Goal: Complete application form

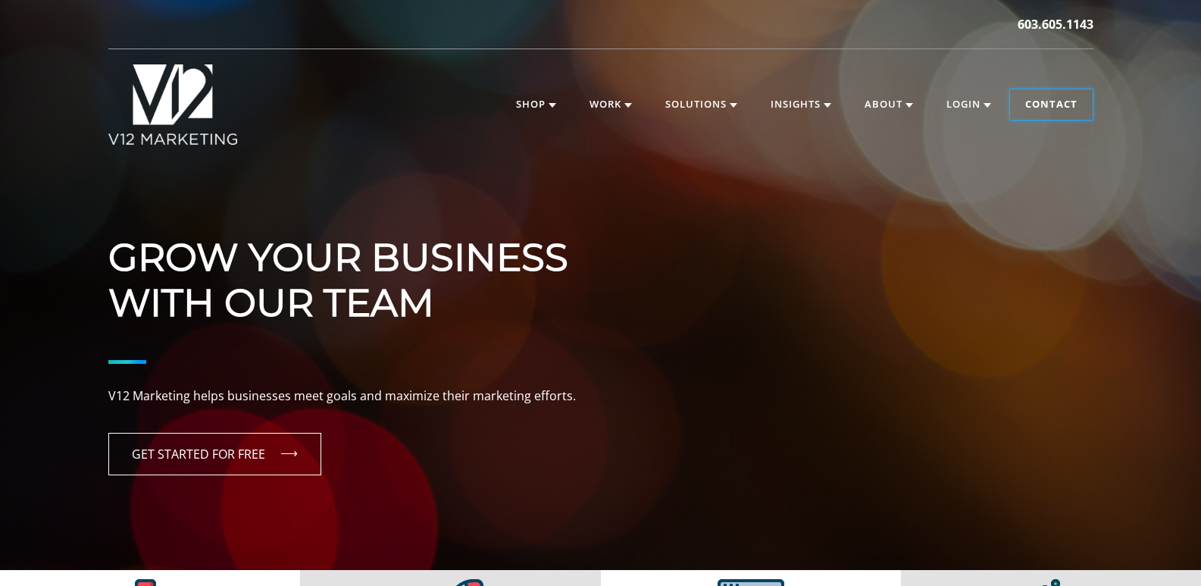
click at [1074, 114] on link "Contact" at bounding box center [1051, 104] width 83 height 30
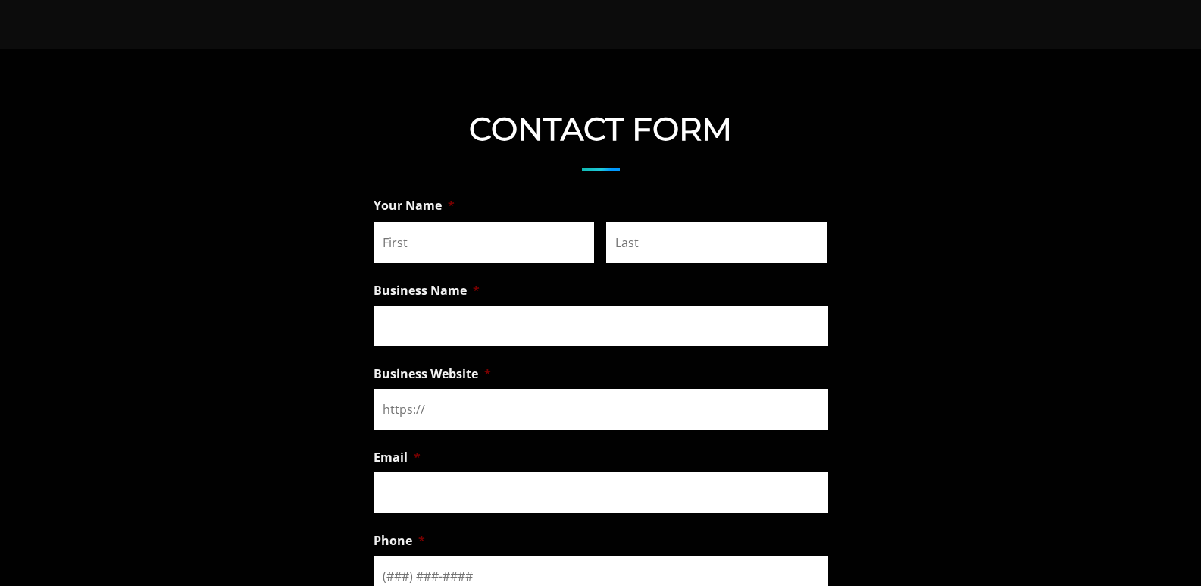
scroll to position [1288, 0]
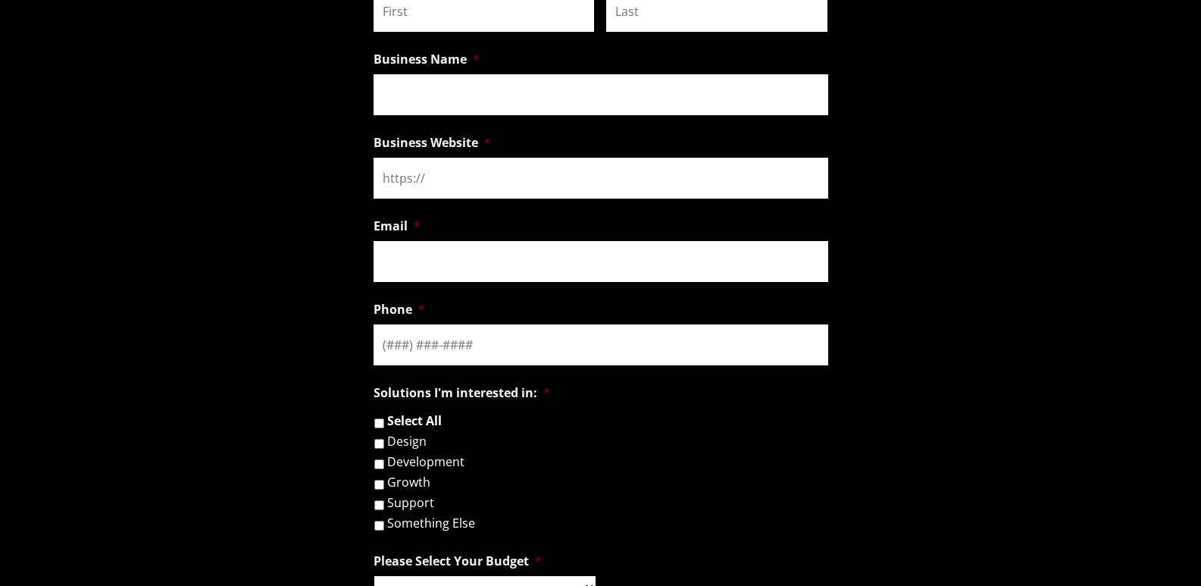
click at [464, 29] on input "First" at bounding box center [484, 11] width 221 height 41
type input "Katherine"
click at [667, 14] on input "Last" at bounding box center [716, 11] width 221 height 41
type input "Williams"
click at [605, 104] on input "Business Name *" at bounding box center [601, 94] width 455 height 41
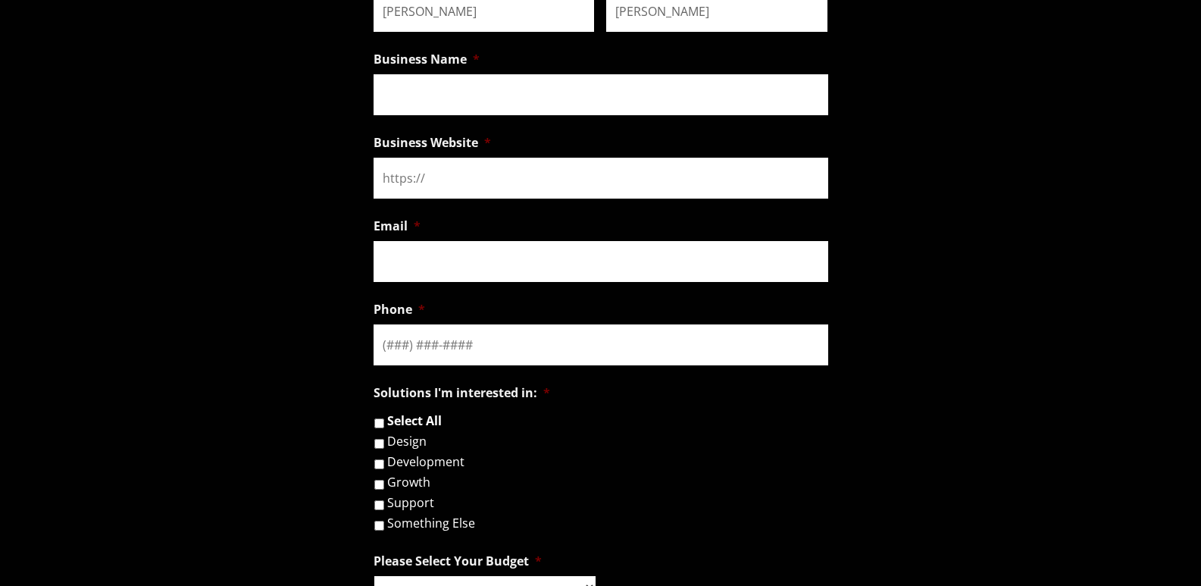
click at [473, 189] on input "Business Website *" at bounding box center [601, 178] width 455 height 41
click at [439, 86] on input "Business Name *" at bounding box center [601, 94] width 455 height 41
click at [435, 86] on input "Business Name *" at bounding box center [601, 94] width 455 height 41
paste input "Orangeoutreach"
type input "Orangeoutreach"
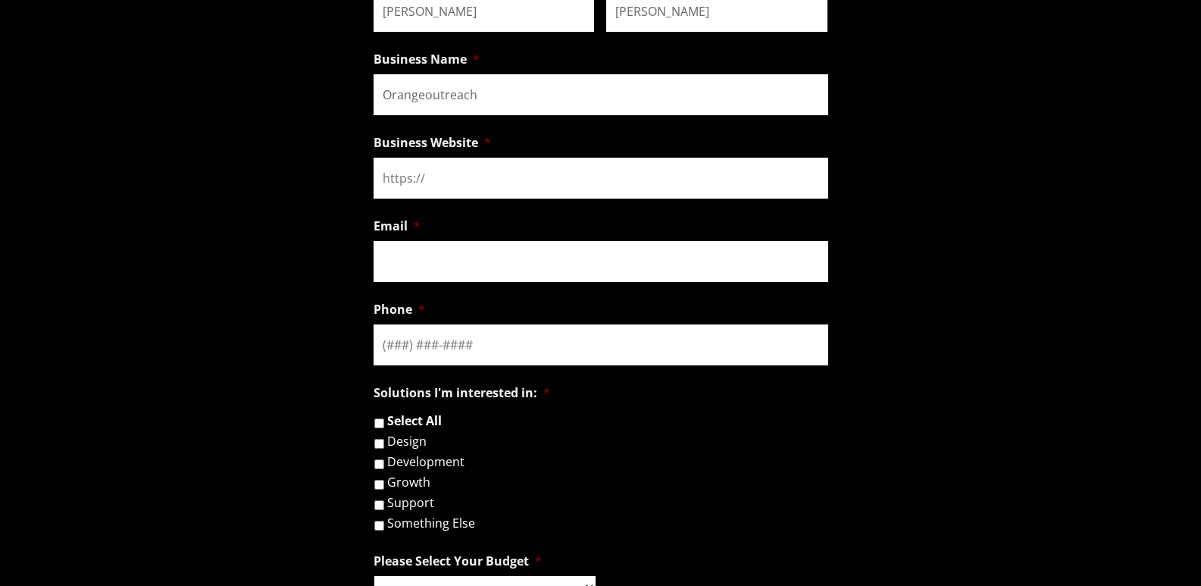
click at [430, 165] on input "Business Website *" at bounding box center [601, 178] width 455 height 41
click at [452, 187] on input "Business Website *" at bounding box center [601, 178] width 455 height 41
paste input "https://orangeoutreach.com/"
type input "https://orangeoutreach.com/"
click at [460, 253] on input "Email *" at bounding box center [601, 261] width 455 height 41
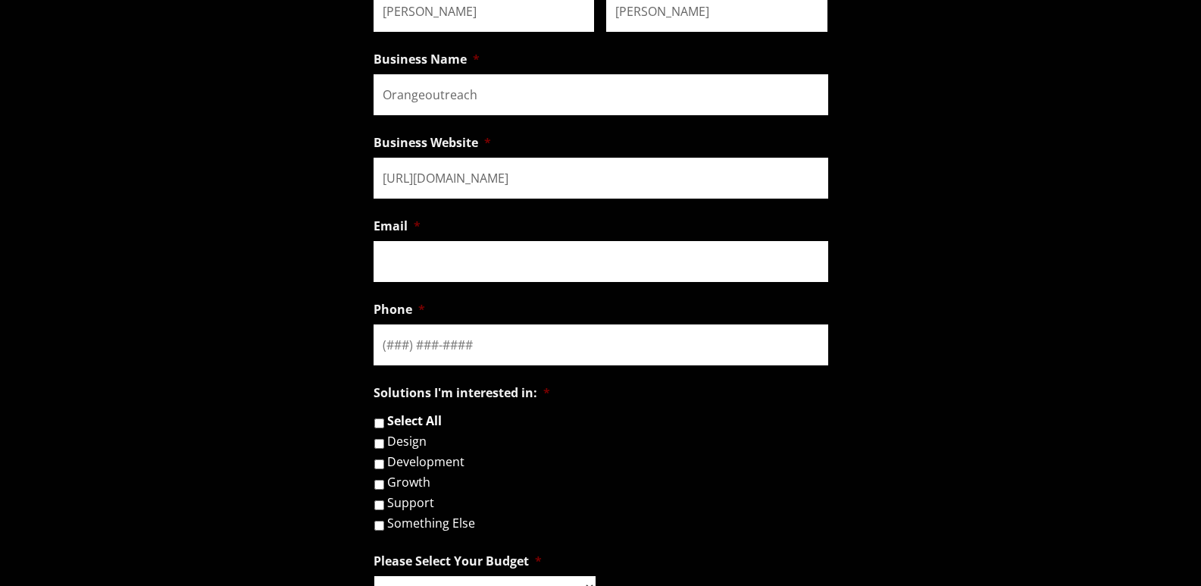
click at [479, 265] on input "Email *" at bounding box center [601, 261] width 455 height 41
paste input "katherine@orangeoutreach.com"
type input "katherine@orangeoutreach.com"
type input "(___) ___-____"
click at [432, 342] on input "(___) ___-____" at bounding box center [601, 344] width 455 height 41
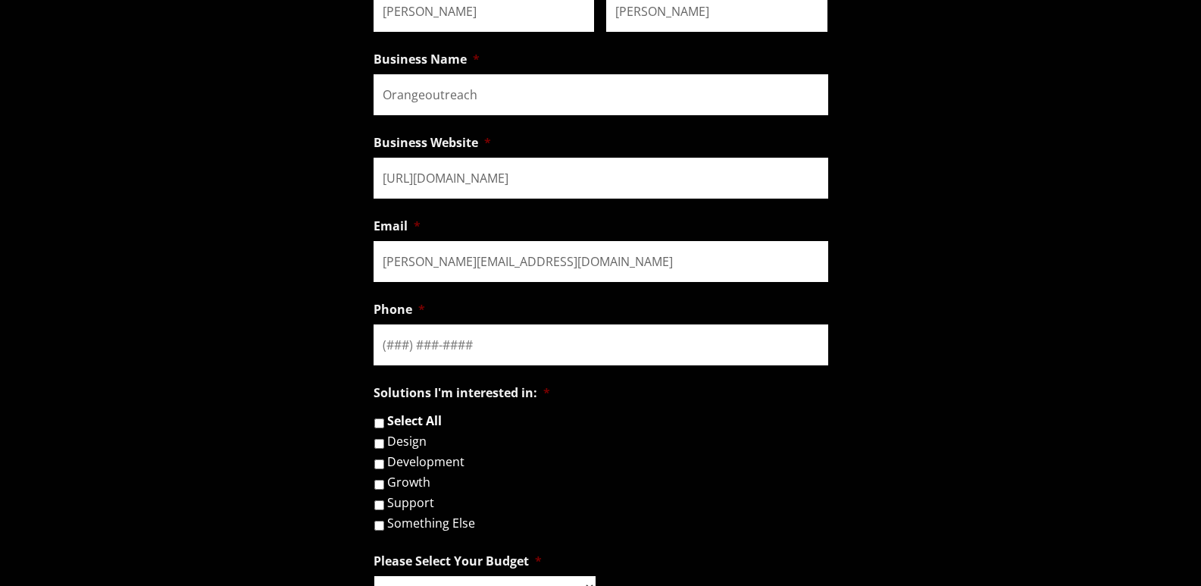
type input "(___) ___-____"
click at [488, 373] on ul "Name This field is for validation purposes and should be left unchanged. Your N…" at bounding box center [601, 496] width 455 height 1074
click at [484, 346] on input "(___) ___-____" at bounding box center [601, 344] width 455 height 41
paste input "904) 555-2493"
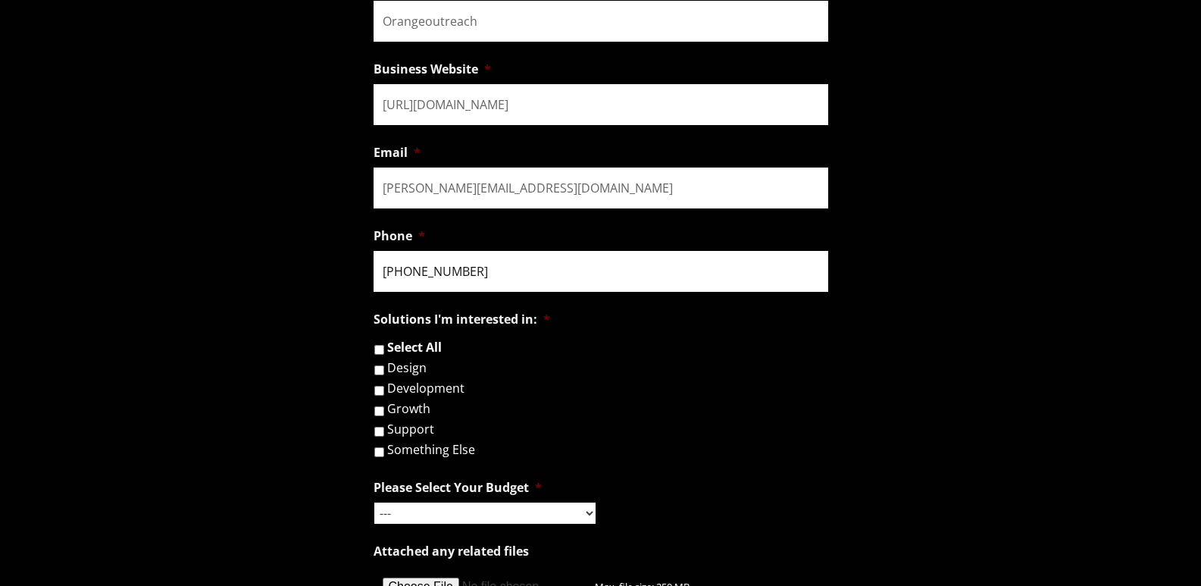
scroll to position [1364, 0]
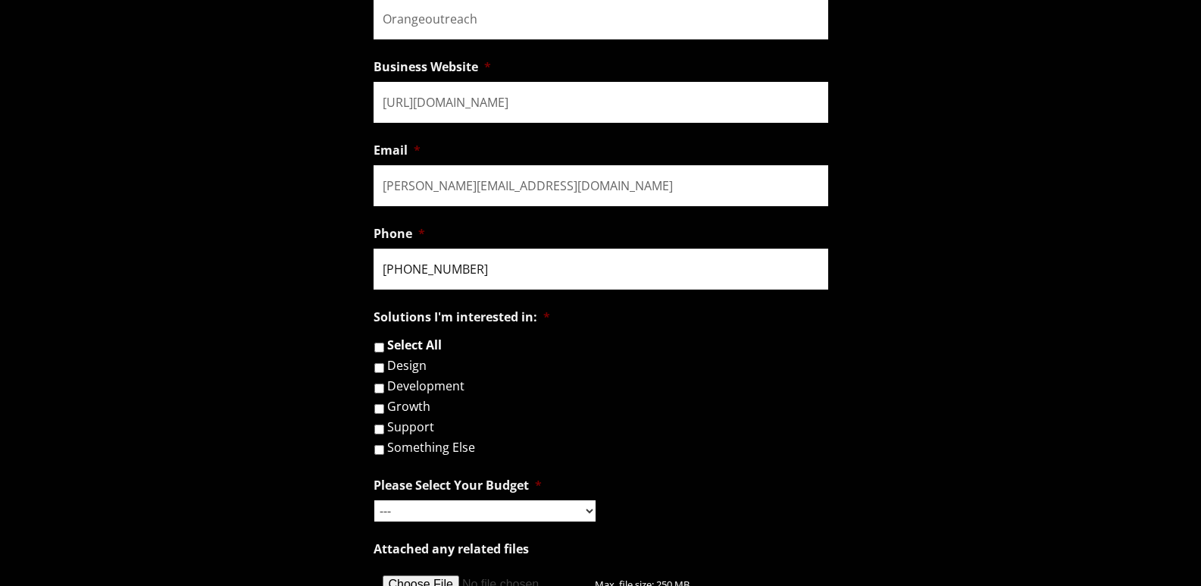
type input "(904) 555-2493"
click at [431, 517] on select "--- Hourly Support: $100 / Hour Less than $1,000 $1,000 - $5,000 $5,000 - $20,0…" at bounding box center [484, 510] width 221 height 21
select select "$5,000 - $20,000"
click at [374, 500] on select "--- Hourly Support: $100 / Hour Less than $1,000 $1,000 - $5,000 $5,000 - $20,0…" at bounding box center [484, 510] width 221 height 21
click at [414, 381] on label "Development" at bounding box center [425, 386] width 77 height 12
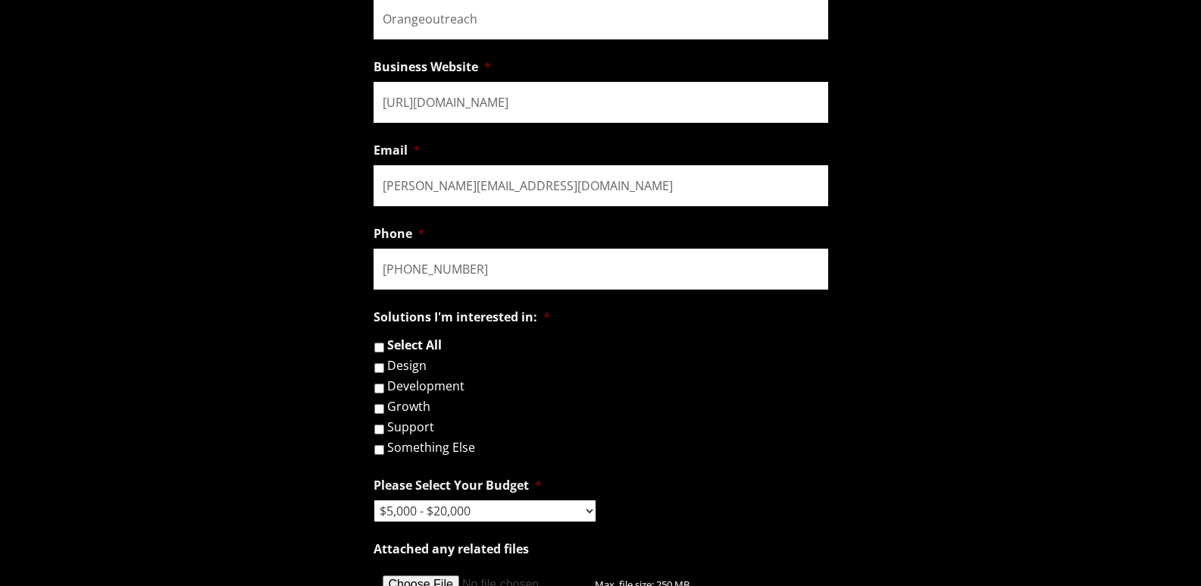
click at [384, 383] on input "Development" at bounding box center [379, 388] width 10 height 10
checkbox input "true"
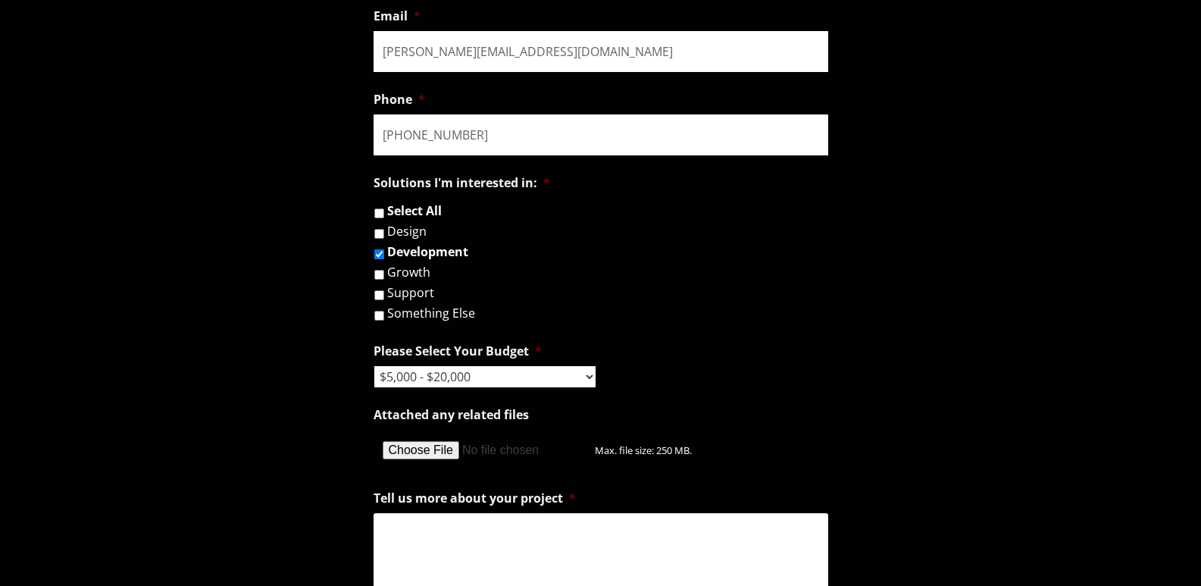
scroll to position [1515, 0]
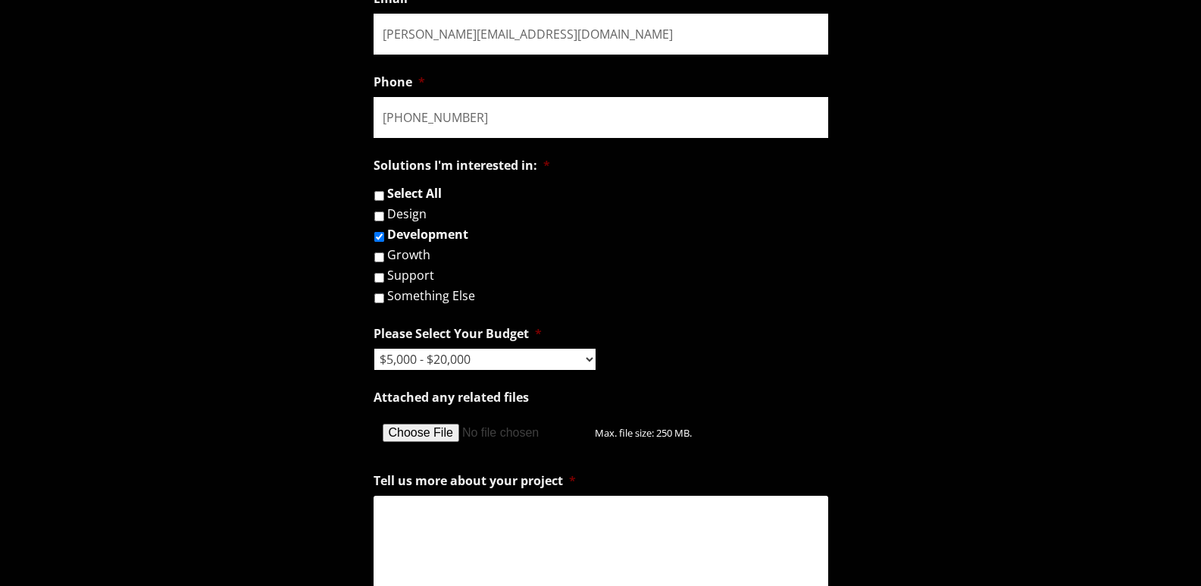
click at [433, 439] on input "Attached any related files" at bounding box center [484, 432] width 221 height 41
click at [545, 563] on textarea "Tell us more about your project *" at bounding box center [601, 555] width 455 height 121
paste textarea "Hi there, We can place your client's articles in real stories, on real sites. N…"
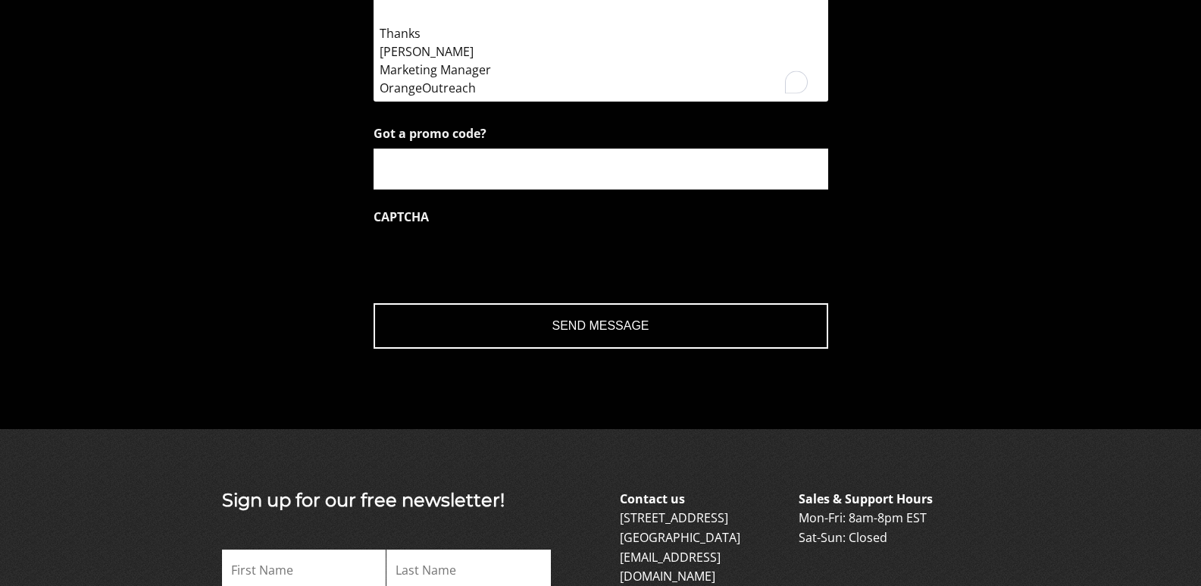
scroll to position [2077, 0]
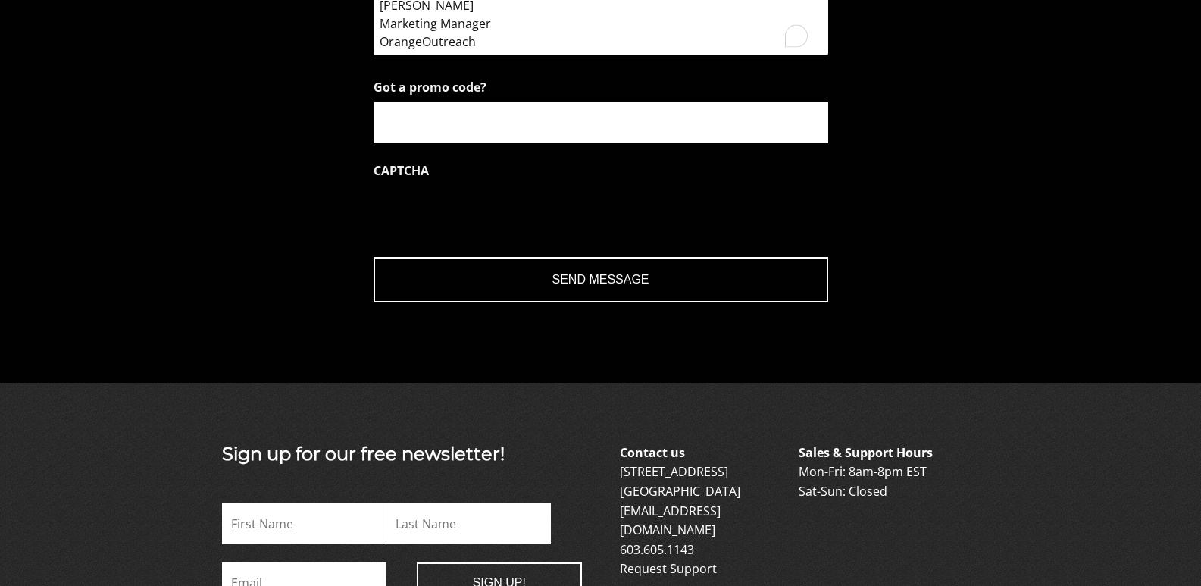
type textarea "Hi there, We can place your client's articles in real stories, on real sites. N…"
click at [472, 130] on input "Got a promo code?" at bounding box center [601, 122] width 455 height 41
click at [583, 277] on input "Send Message" at bounding box center [601, 279] width 455 height 45
drag, startPoint x: 589, startPoint y: 292, endPoint x: 589, endPoint y: 280, distance: 12.1
click at [589, 285] on input "Send Message" at bounding box center [601, 279] width 455 height 45
